Goal: Information Seeking & Learning: Learn about a topic

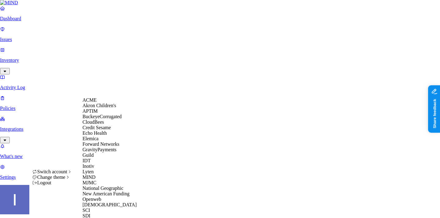
click at [114, 103] on div "ACME" at bounding box center [112, 100] width 59 height 6
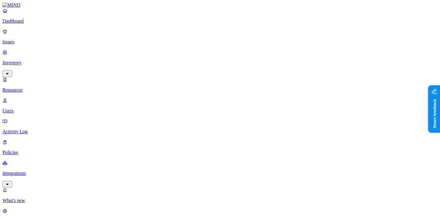
click at [37, 87] on p "Resources" at bounding box center [219, 90] width 435 height 6
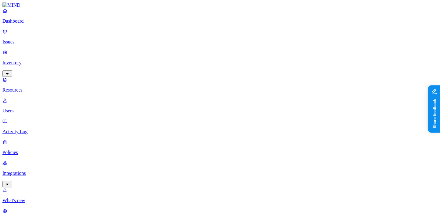
click at [59, 143] on nav "Dashboard Issues Inventory Resources Users Activity Log Policies Integrations W…" at bounding box center [219, 116] width 435 height 216
